Goal: Find specific page/section: Find specific page/section

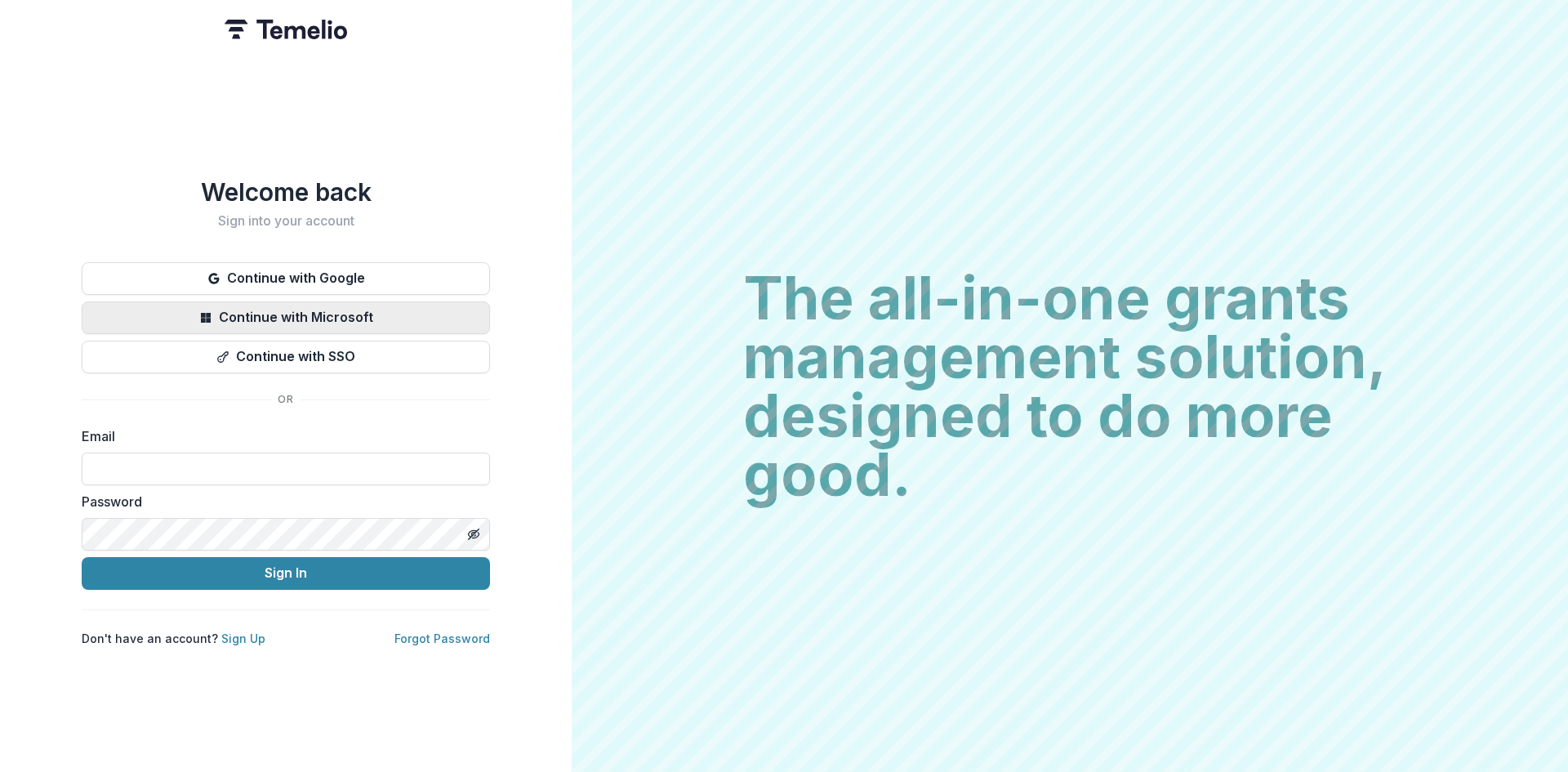
click at [236, 310] on button "Continue with Microsoft" at bounding box center [285, 318] width 409 height 32
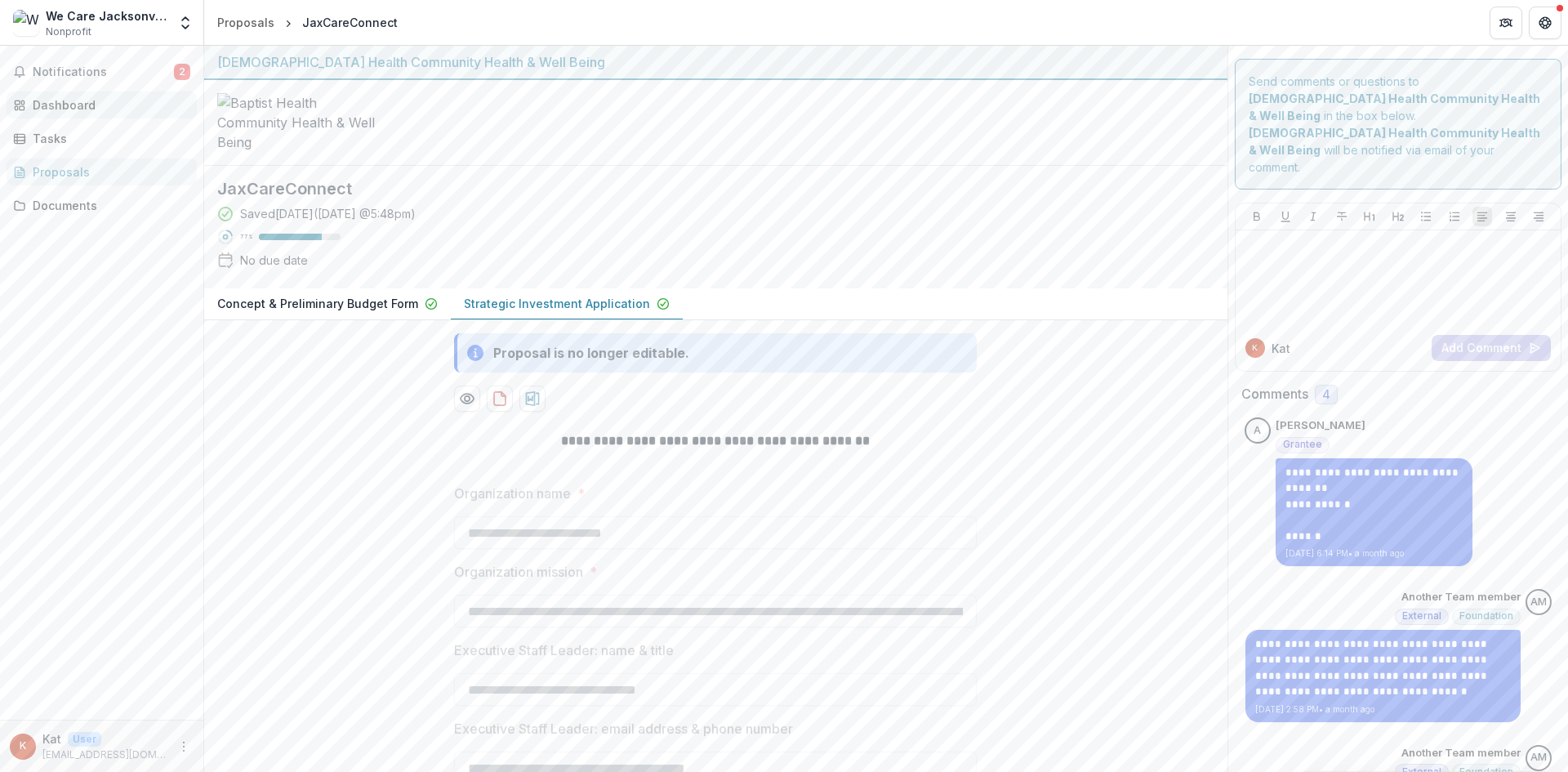
click at [52, 110] on div "Dashboard" at bounding box center [108, 104] width 151 height 17
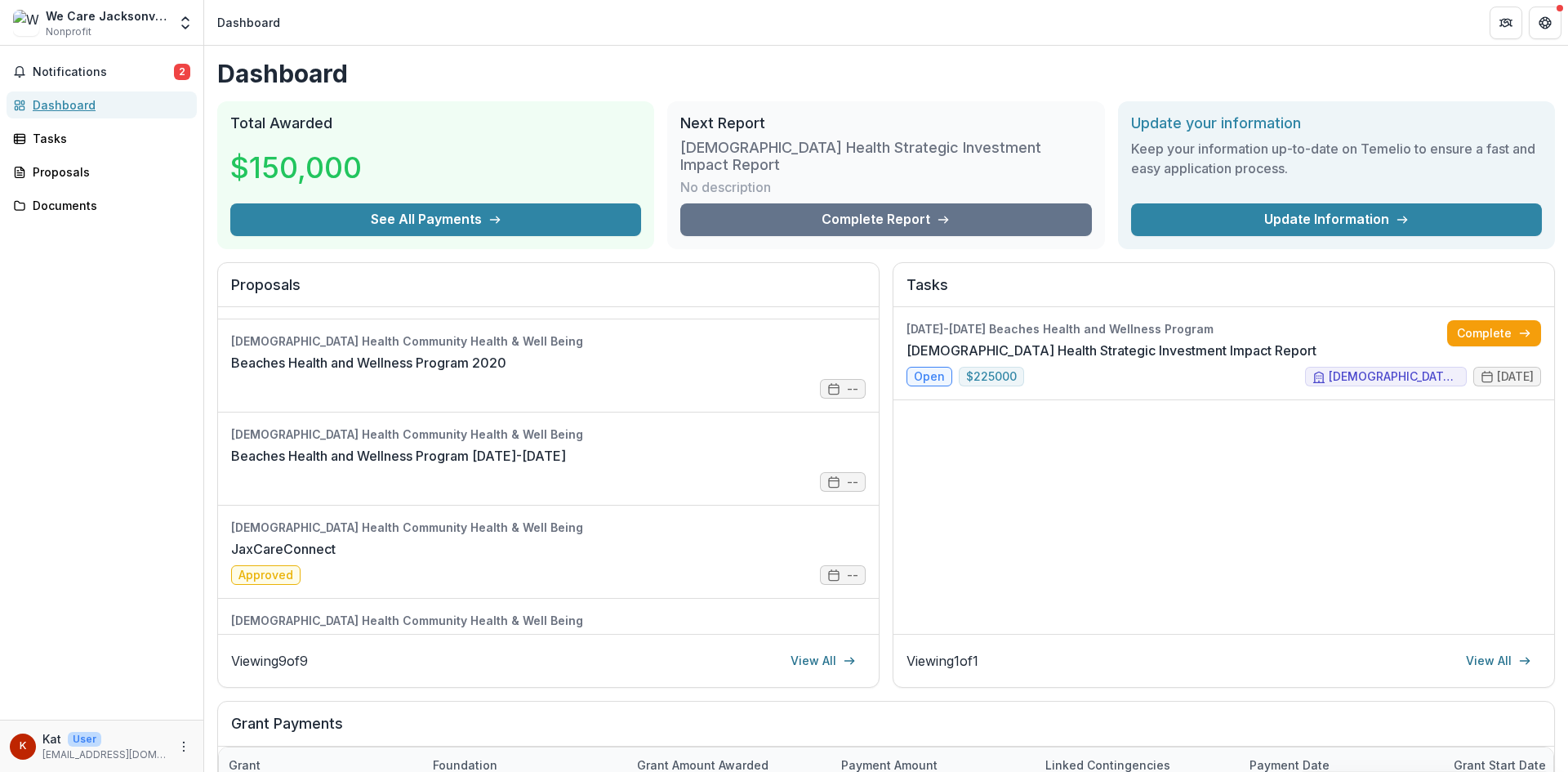
scroll to position [511, 0]
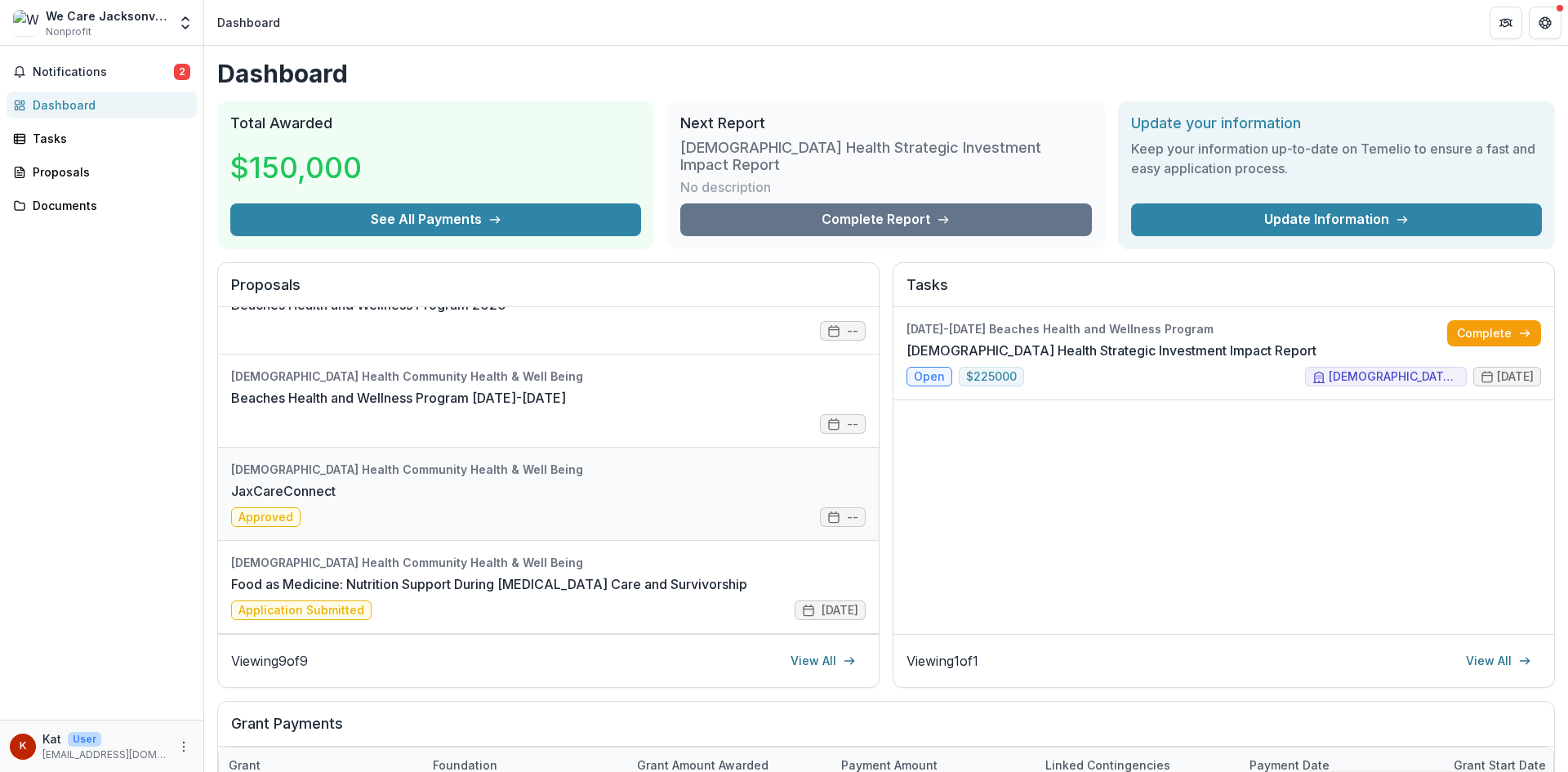
click at [336, 481] on link "JaxCareConnect" at bounding box center [283, 490] width 104 height 20
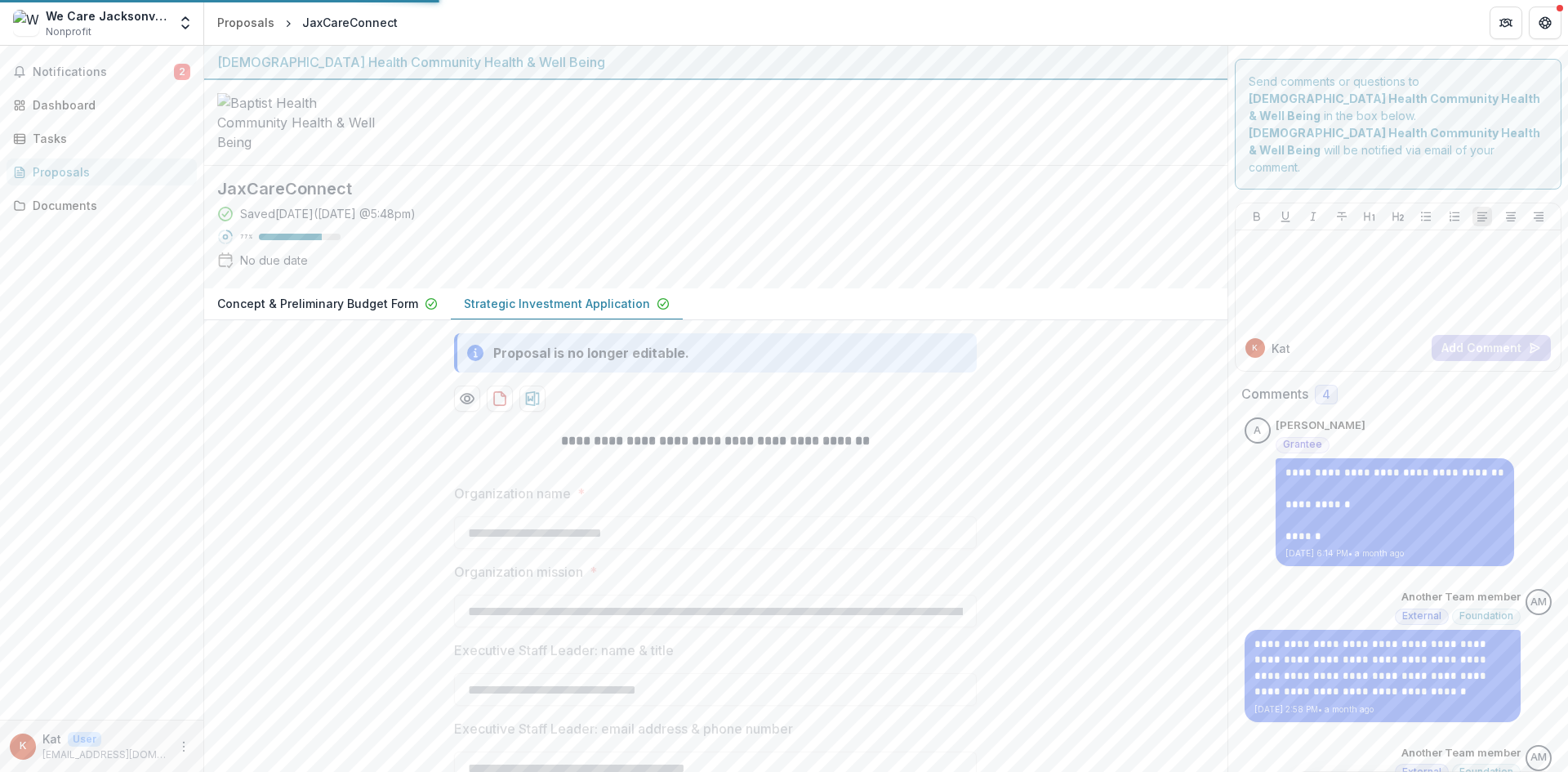
type input "**********"
type input "********"
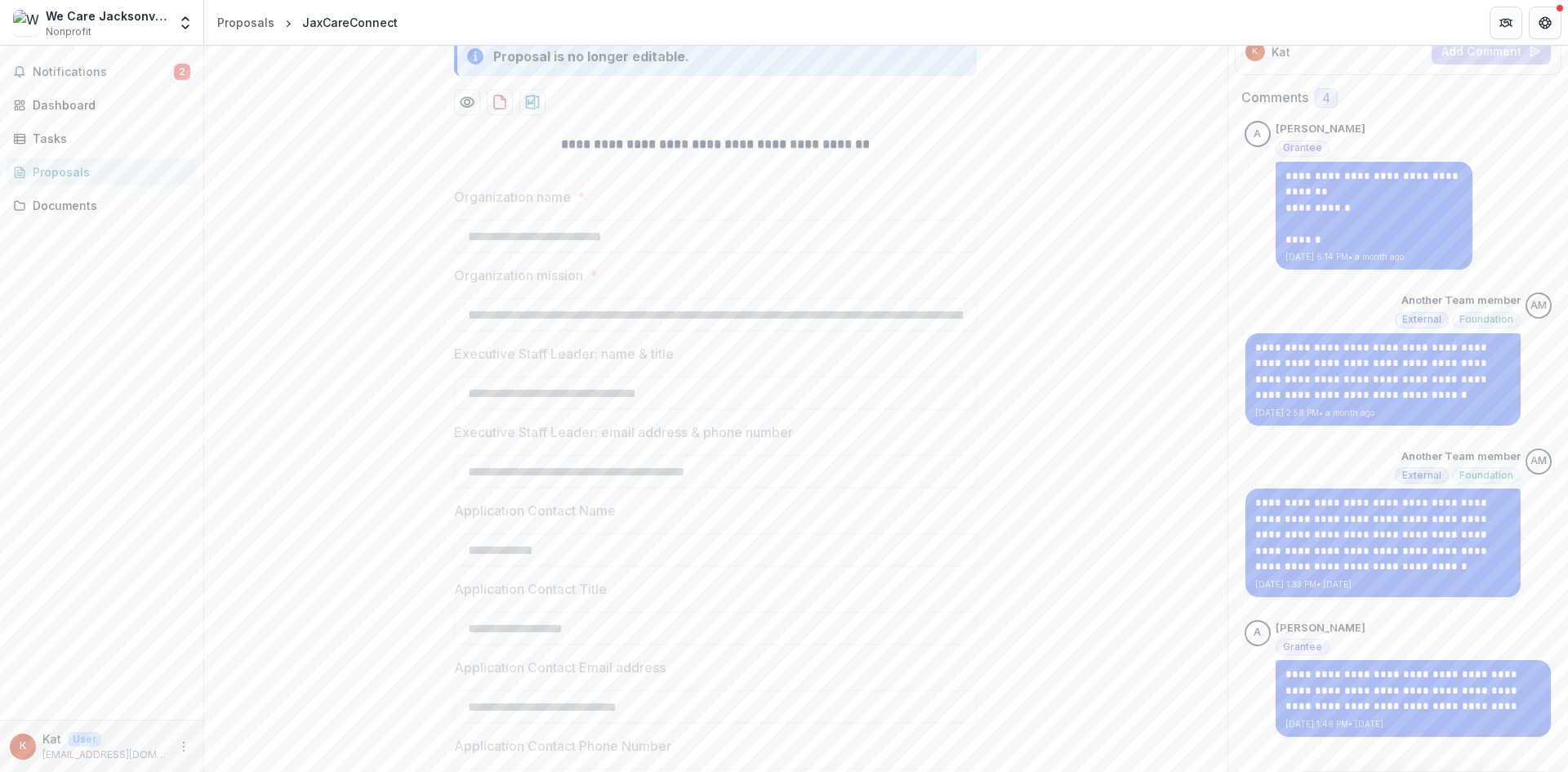
scroll to position [82, 0]
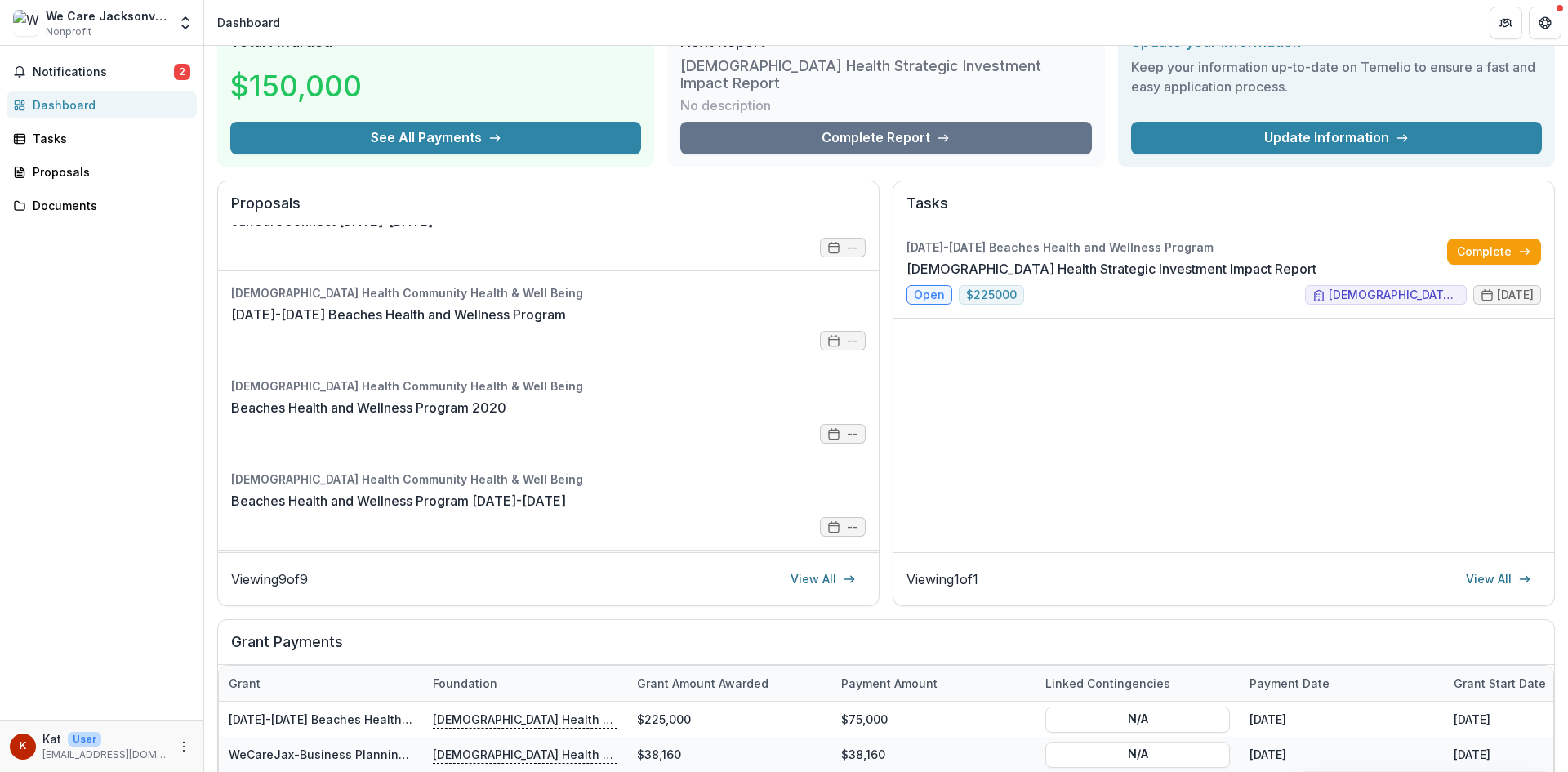
scroll to position [511, 0]
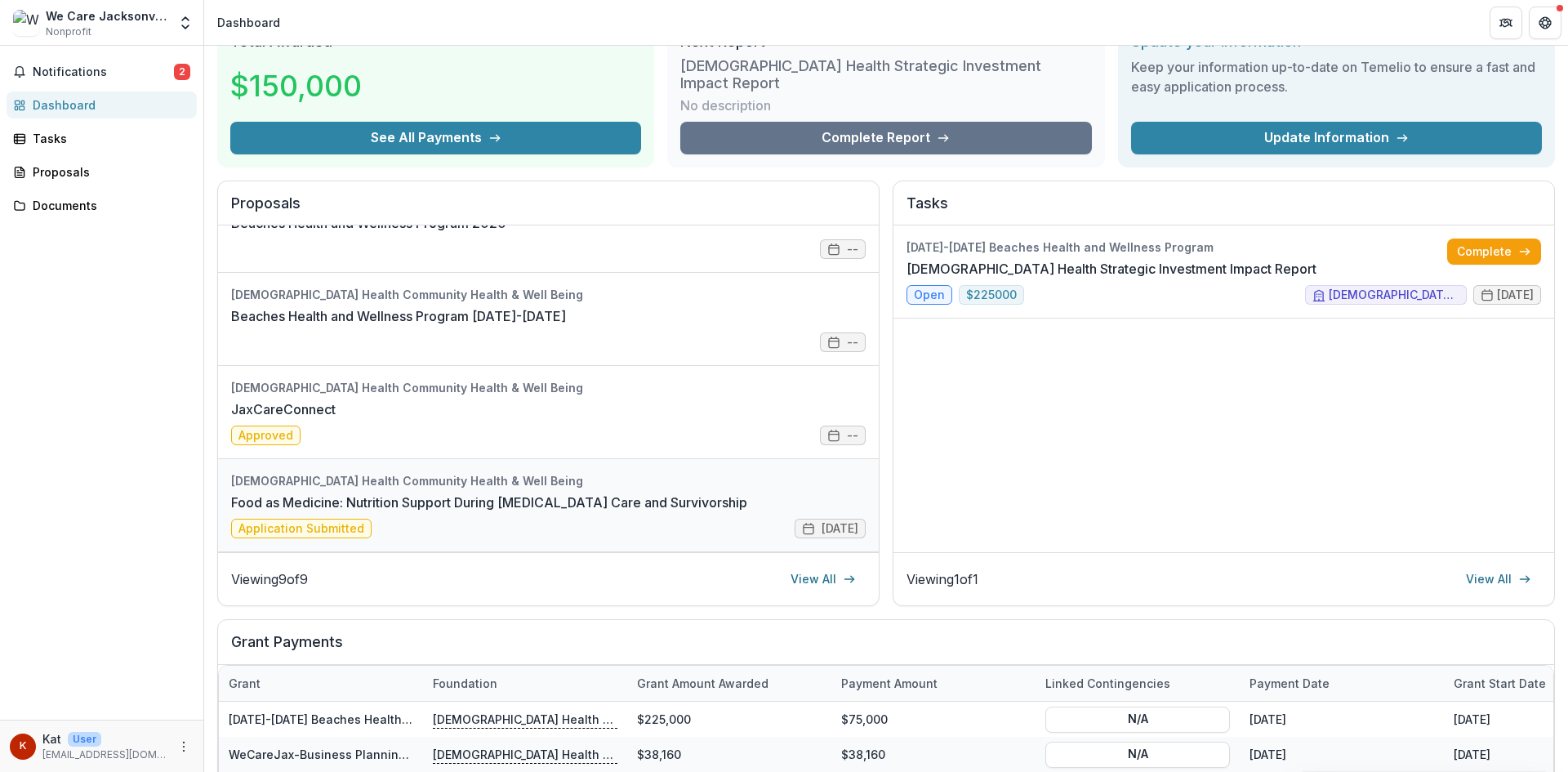
click at [415, 493] on link "Food as Medicine: Nutrition Support During [MEDICAL_DATA] Care and Survivorship" at bounding box center [489, 502] width 516 height 20
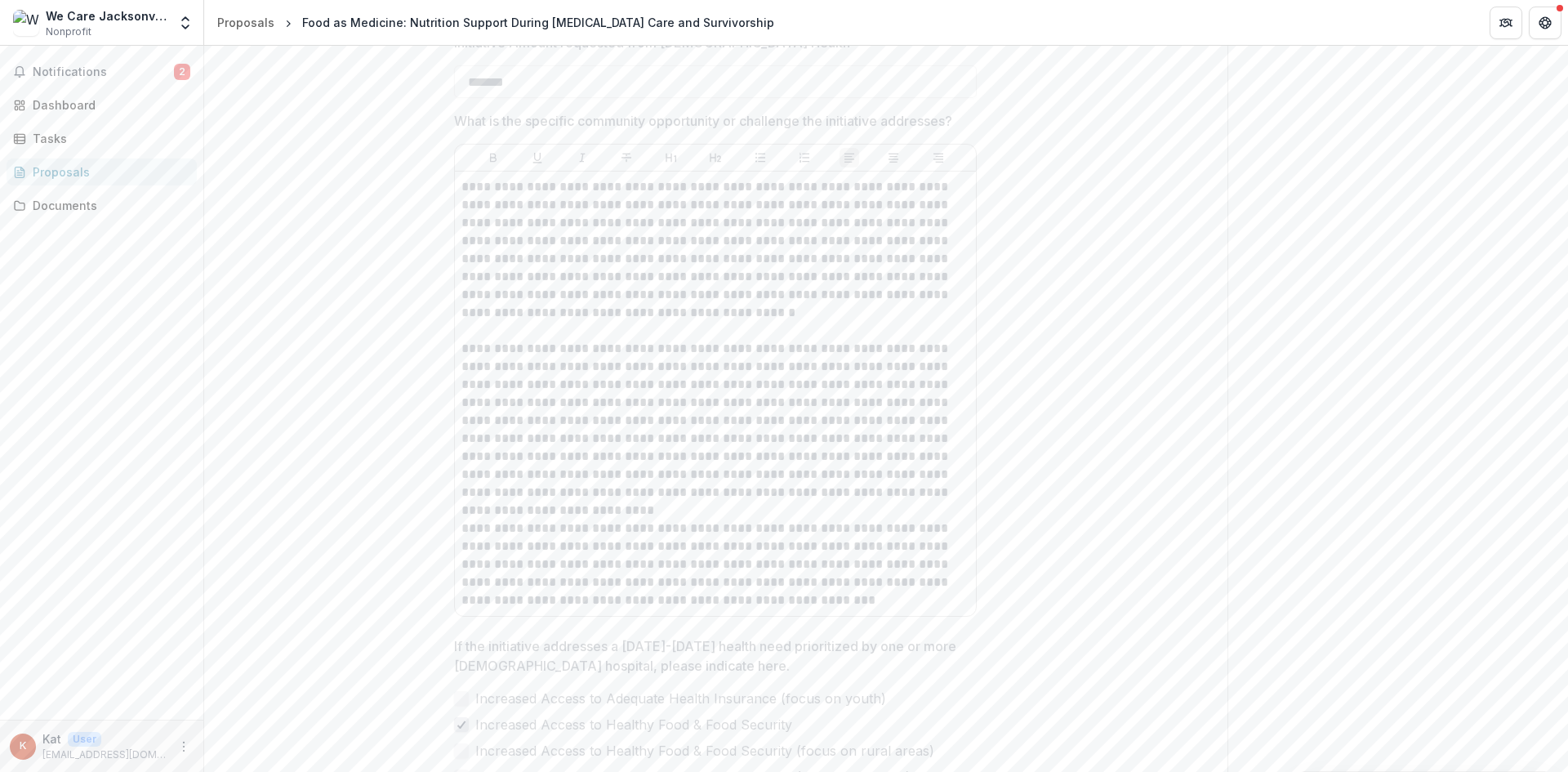
scroll to position [980, 0]
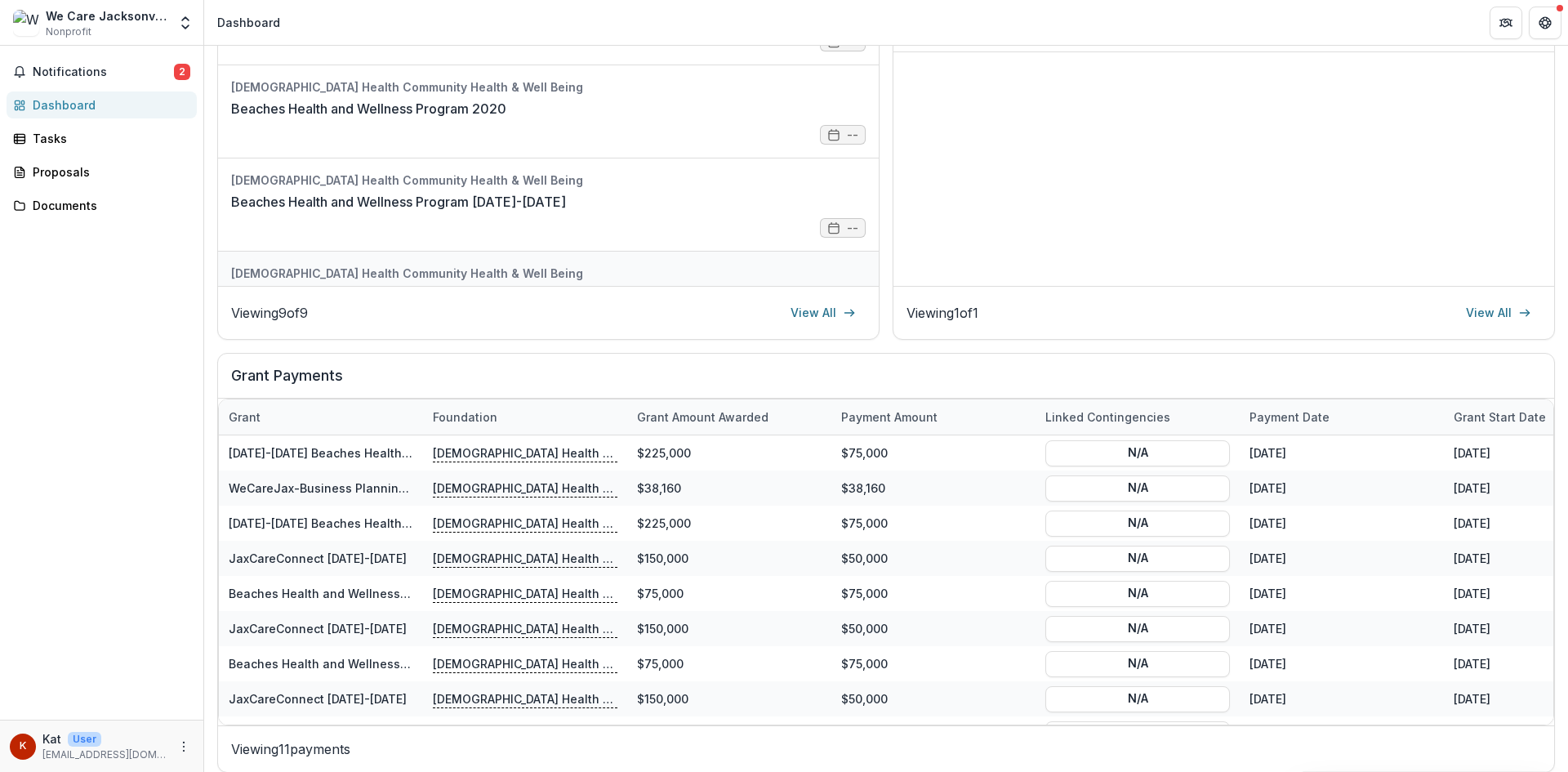
scroll to position [511, 0]
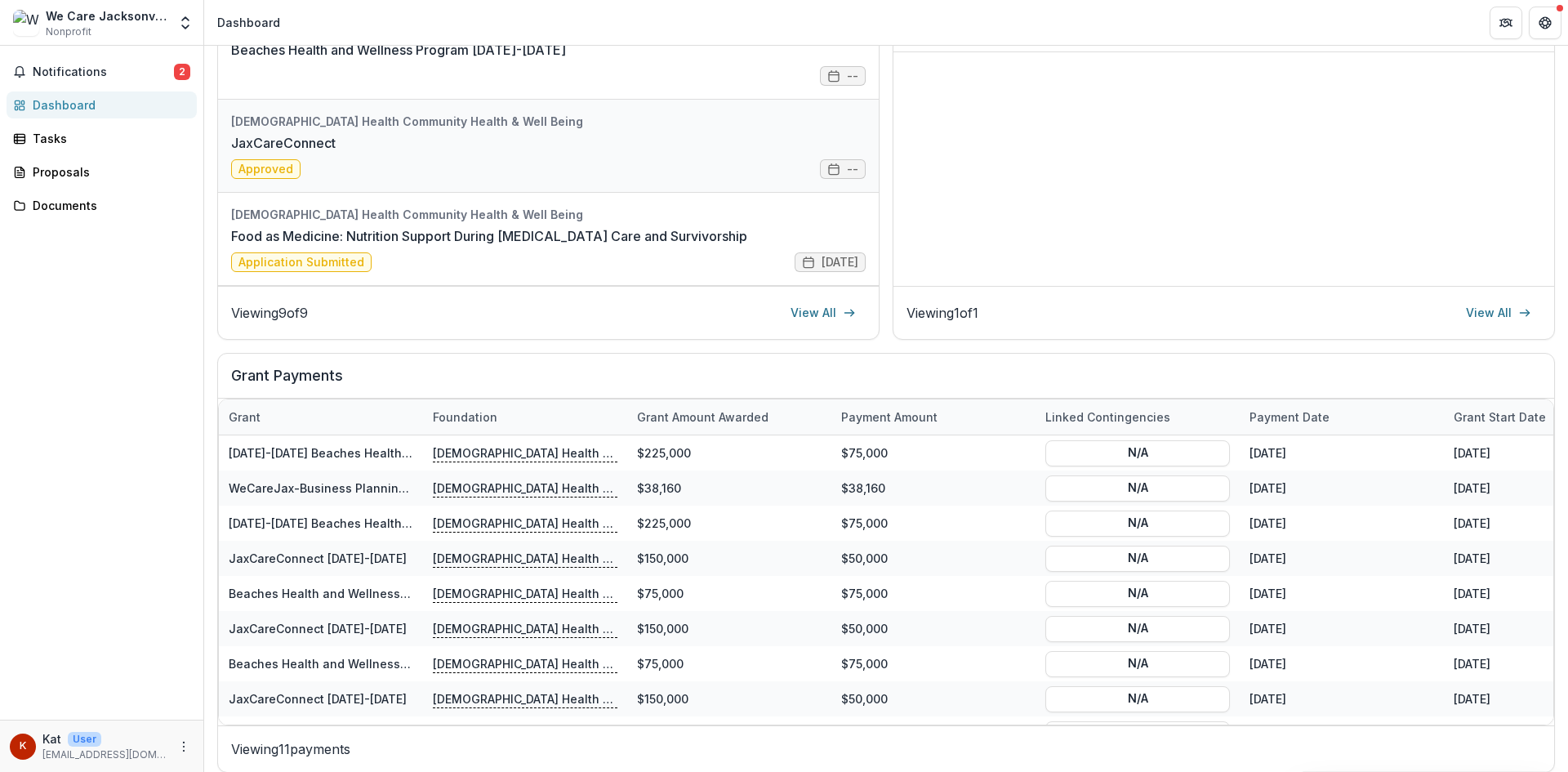
click at [336, 143] on link "JaxCareConnect" at bounding box center [283, 143] width 104 height 20
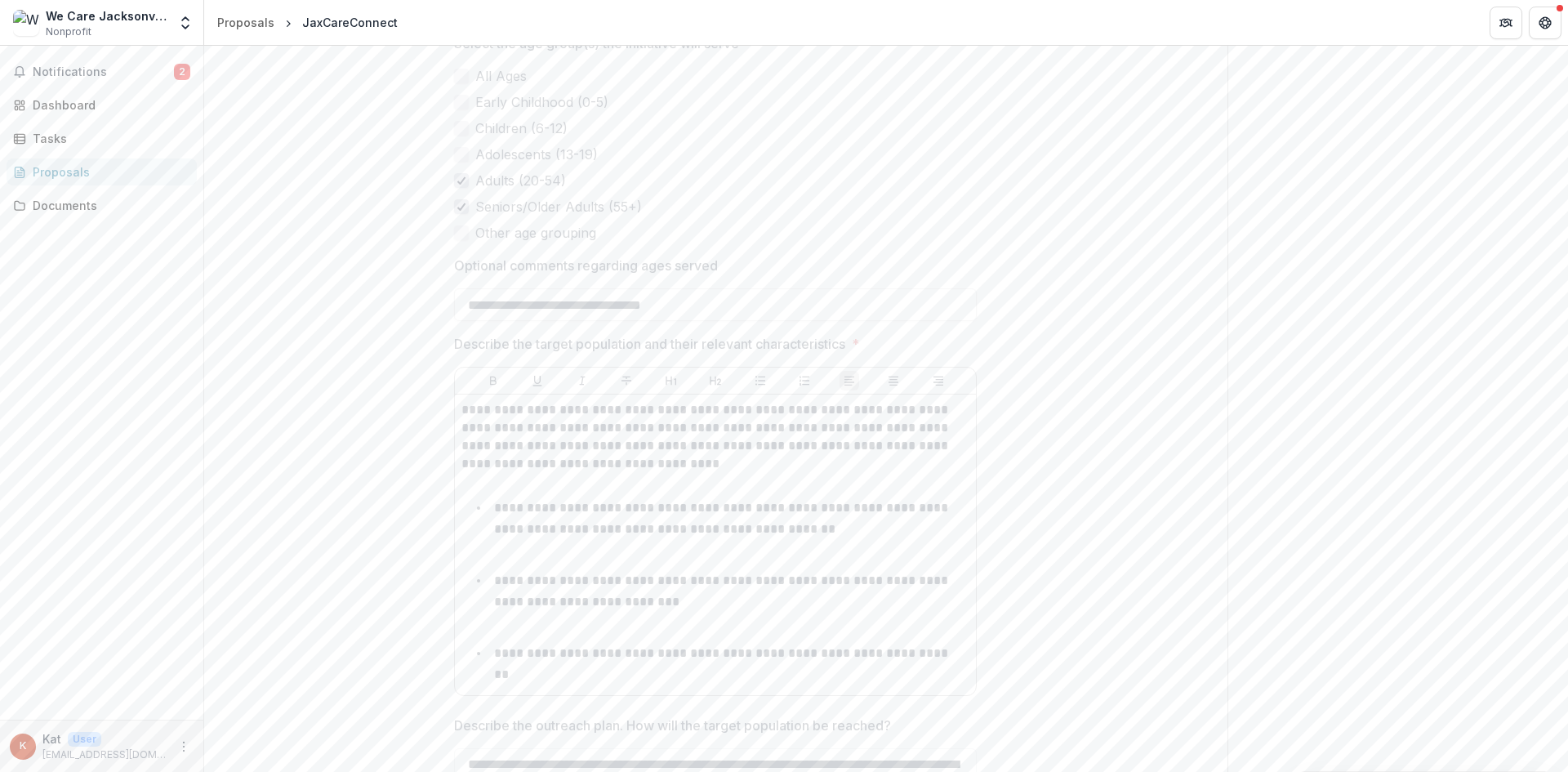
scroll to position [4349, 0]
